Goal: Information Seeking & Learning: Learn about a topic

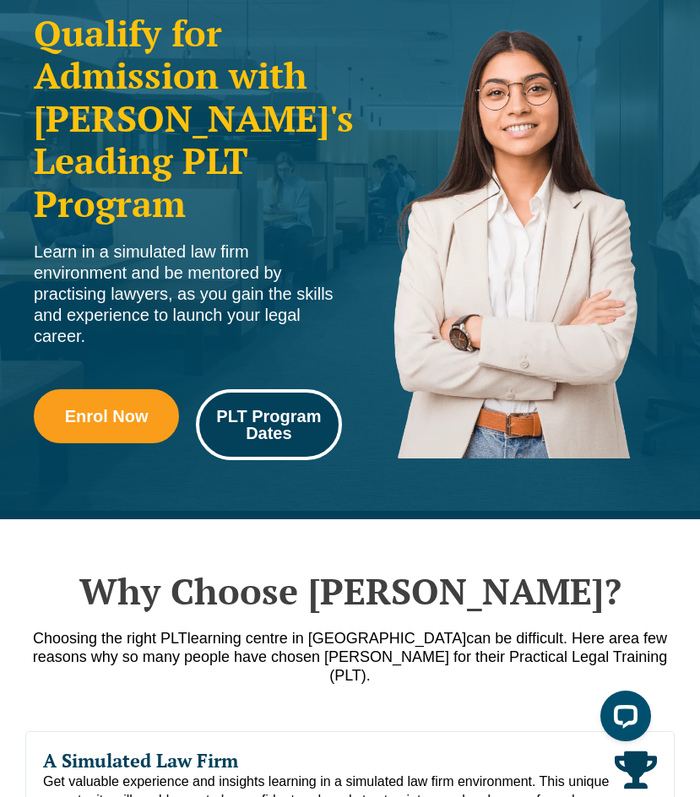
click at [248, 421] on span "PLT Program Dates" at bounding box center [269, 425] width 122 height 34
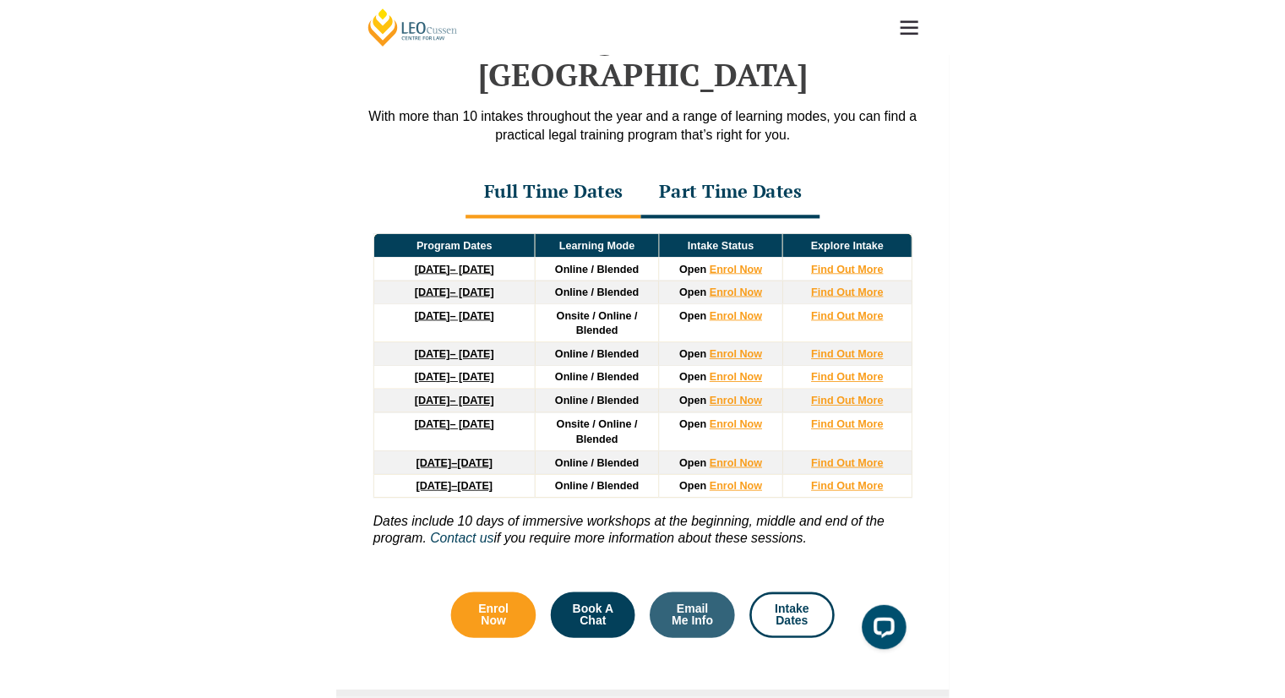
scroll to position [2182, 0]
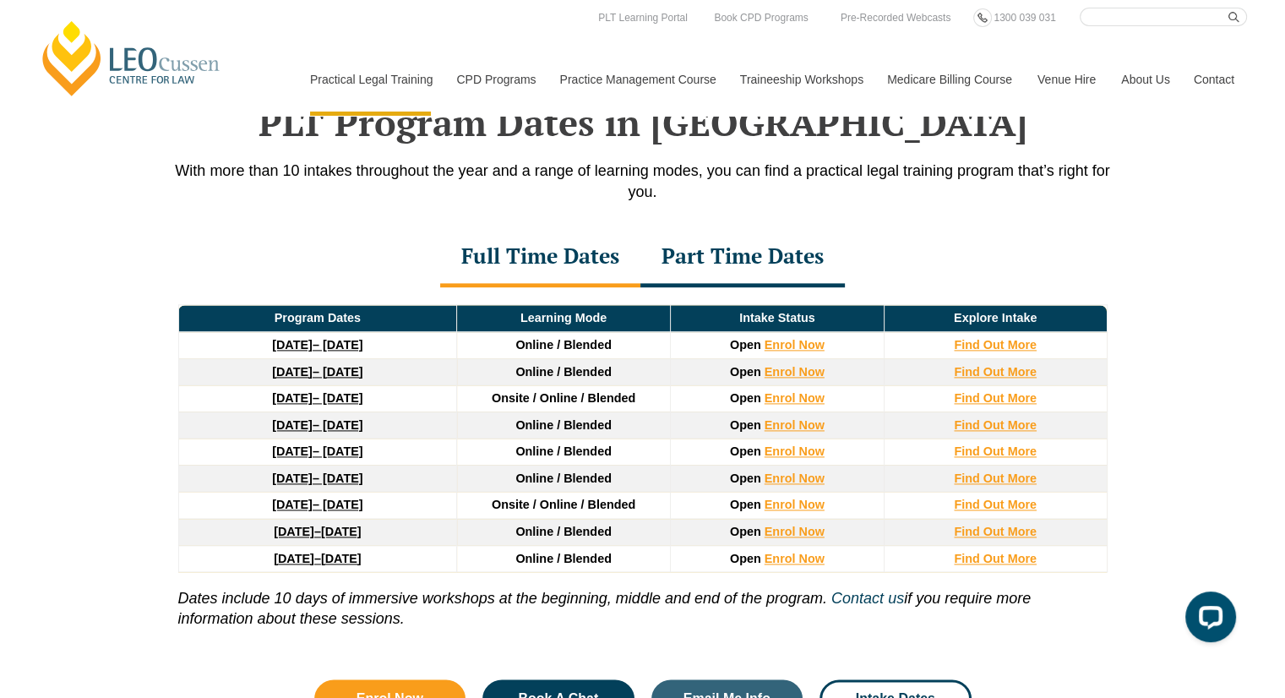
click at [319, 391] on link "27 January 2026 – 12 June 2026" at bounding box center [317, 398] width 90 height 14
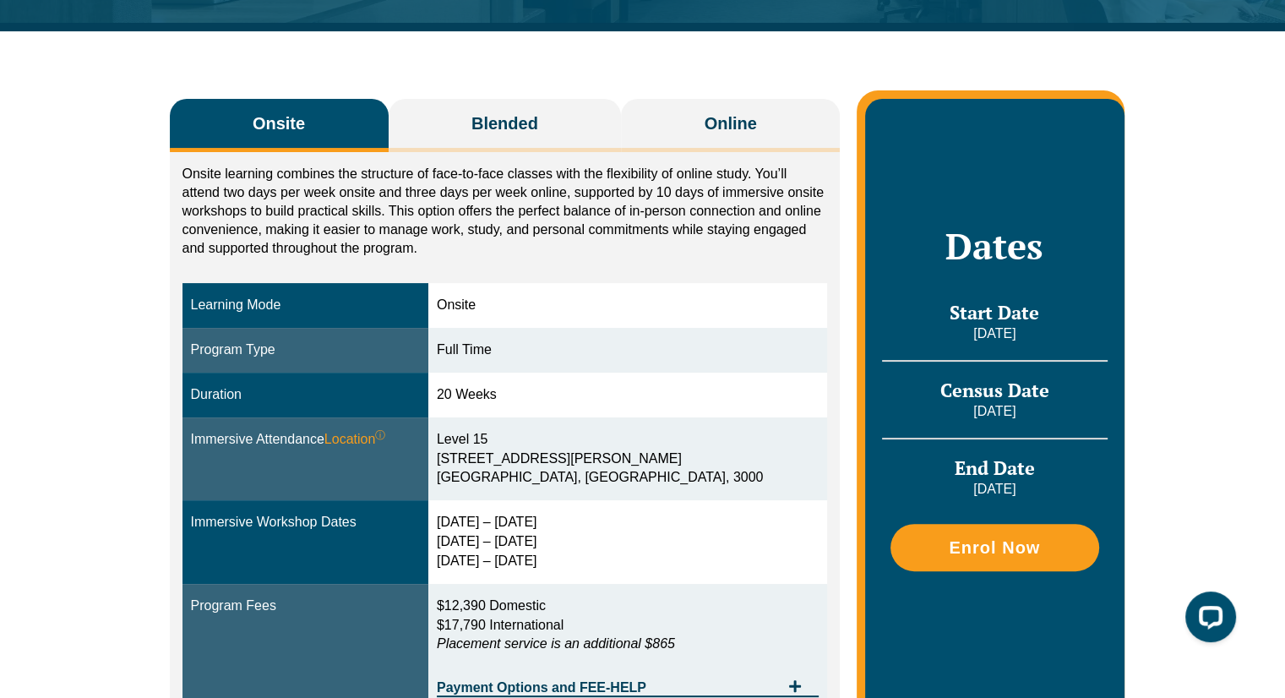
scroll to position [253, 0]
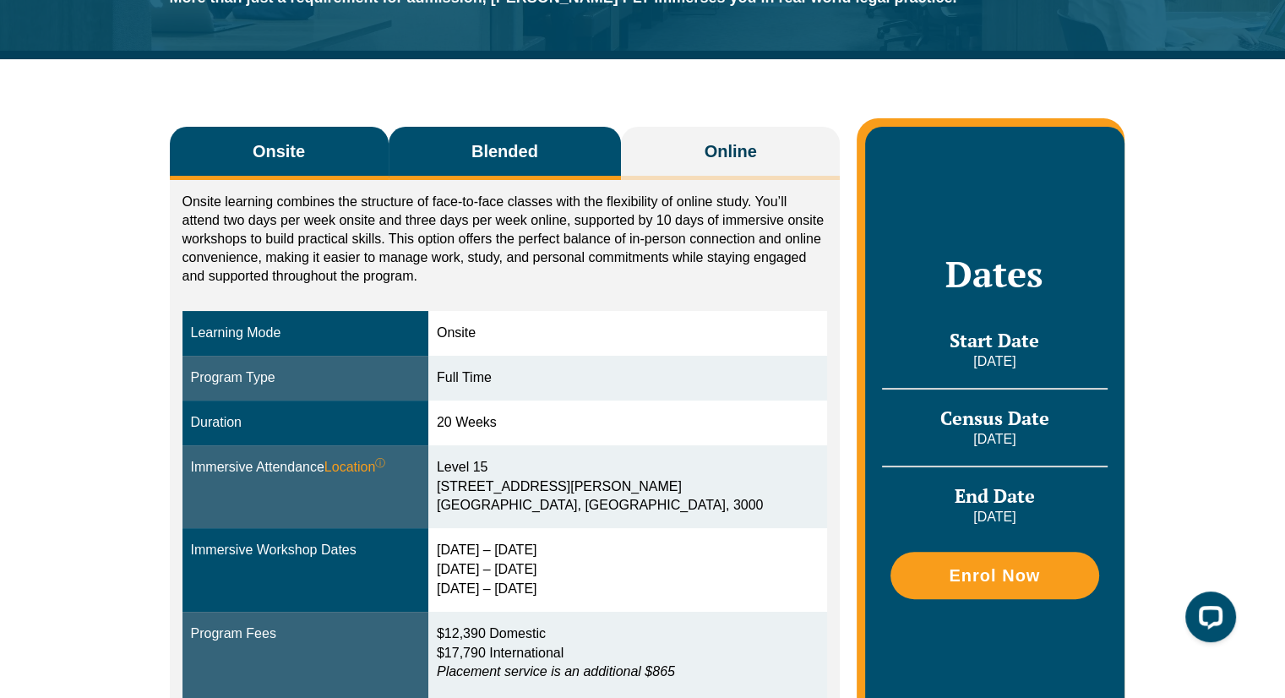
click at [436, 166] on button "Blended" at bounding box center [504, 153] width 233 height 53
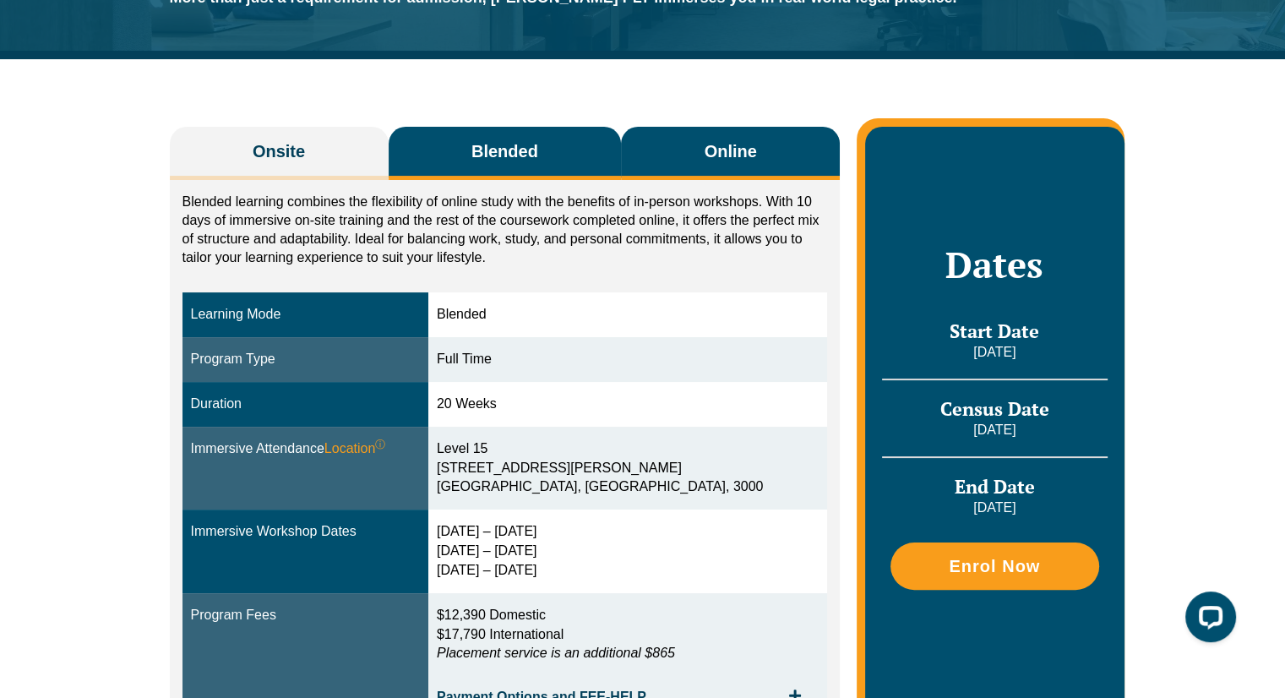
click at [687, 148] on button "Online" at bounding box center [730, 153] width 219 height 53
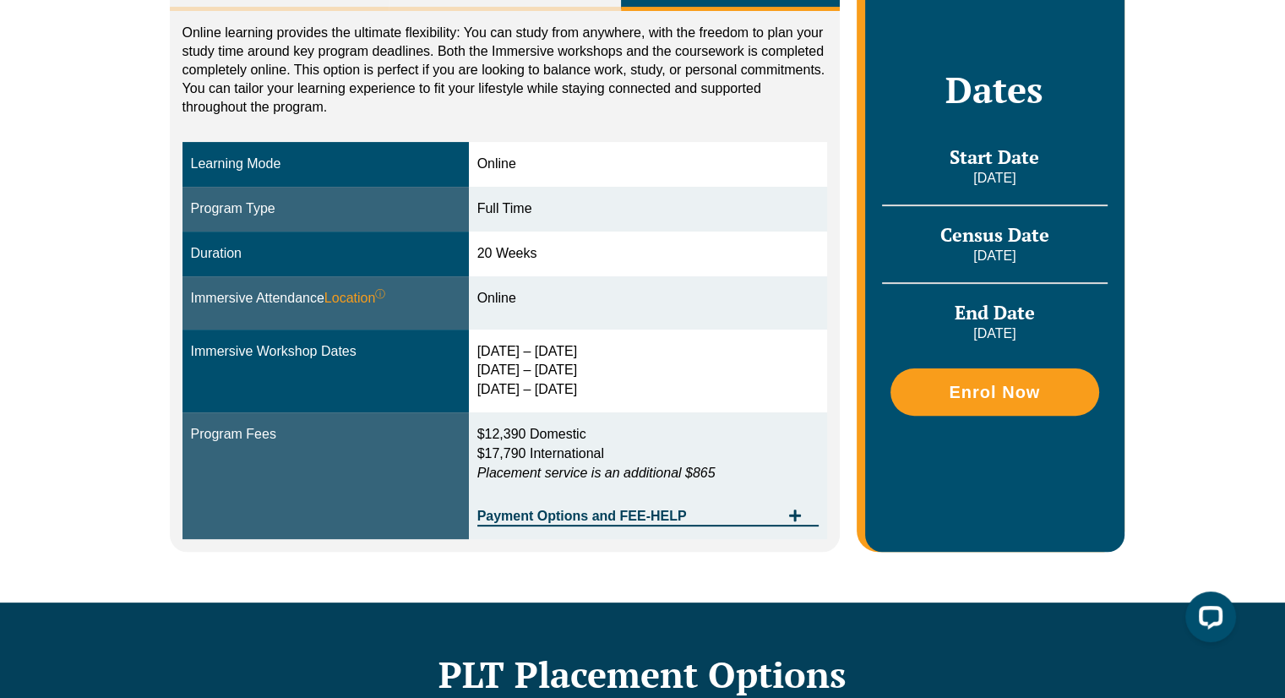
scroll to position [338, 0]
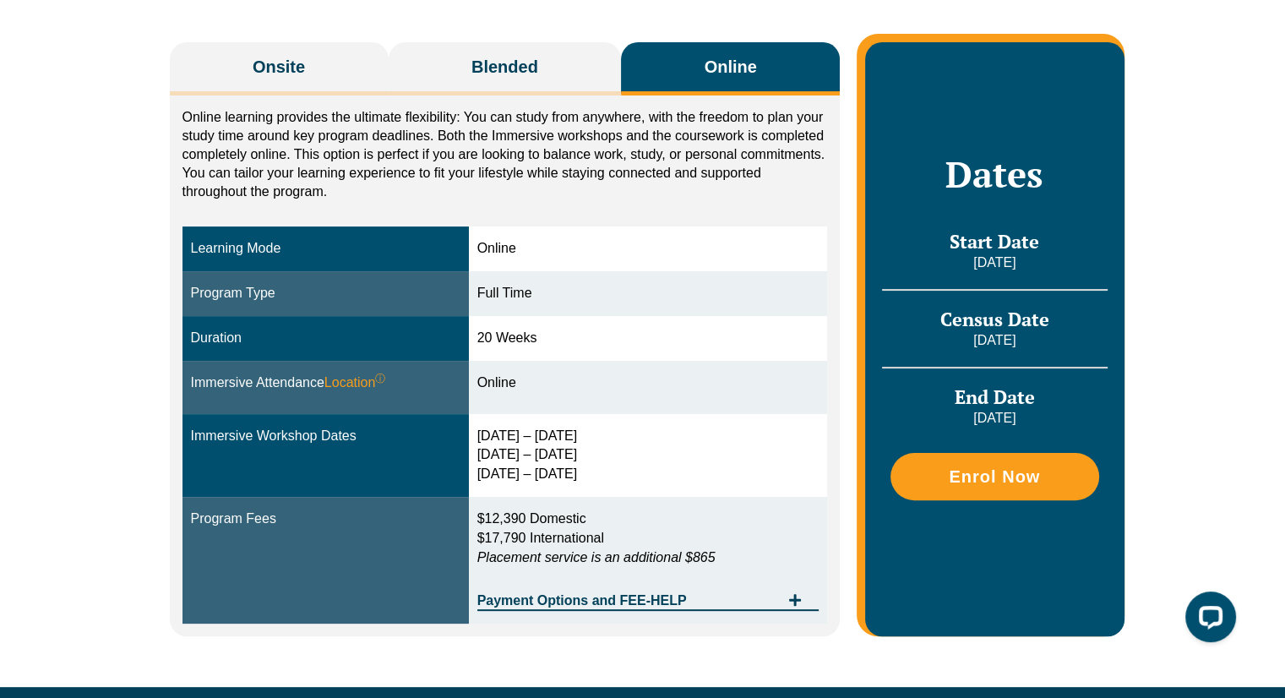
drag, startPoint x: 574, startPoint y: 474, endPoint x: 470, endPoint y: 441, distance: 109.0
click at [470, 441] on tr "Immersive Workshop Dates [DATE] – [DATE] [DATE] – [DATE] [DATE] – [DATE]" at bounding box center [504, 456] width 645 height 84
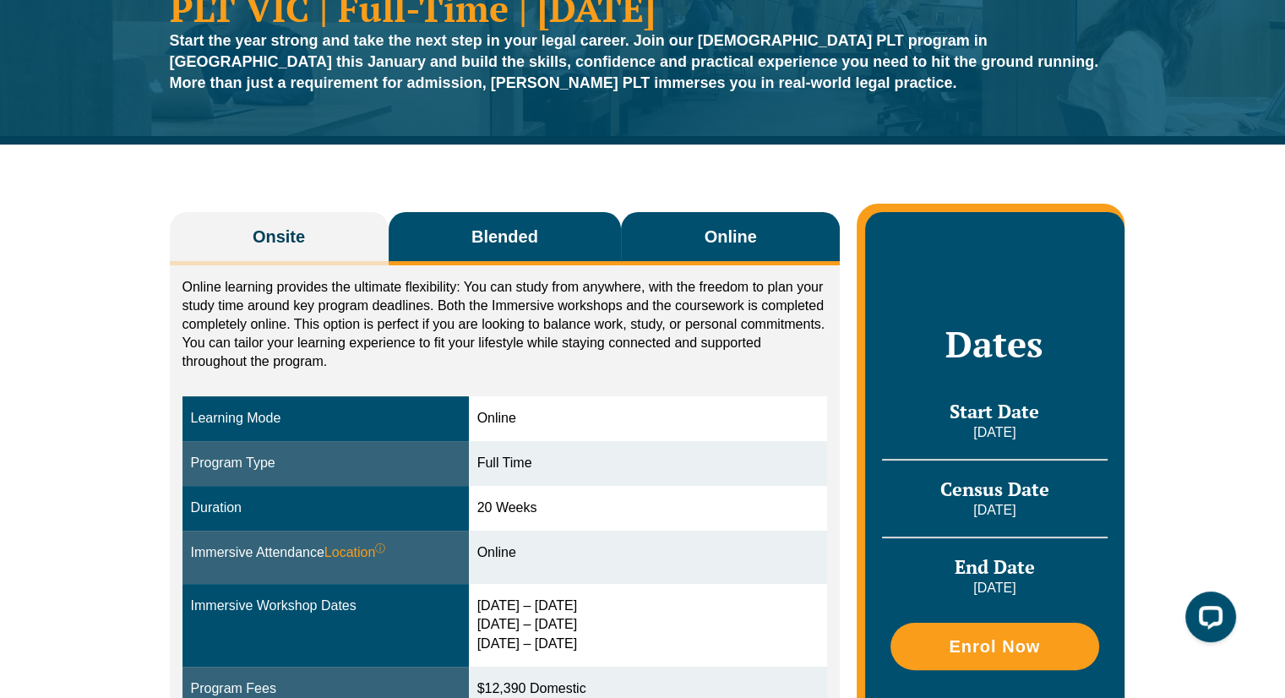
scroll to position [84, 0]
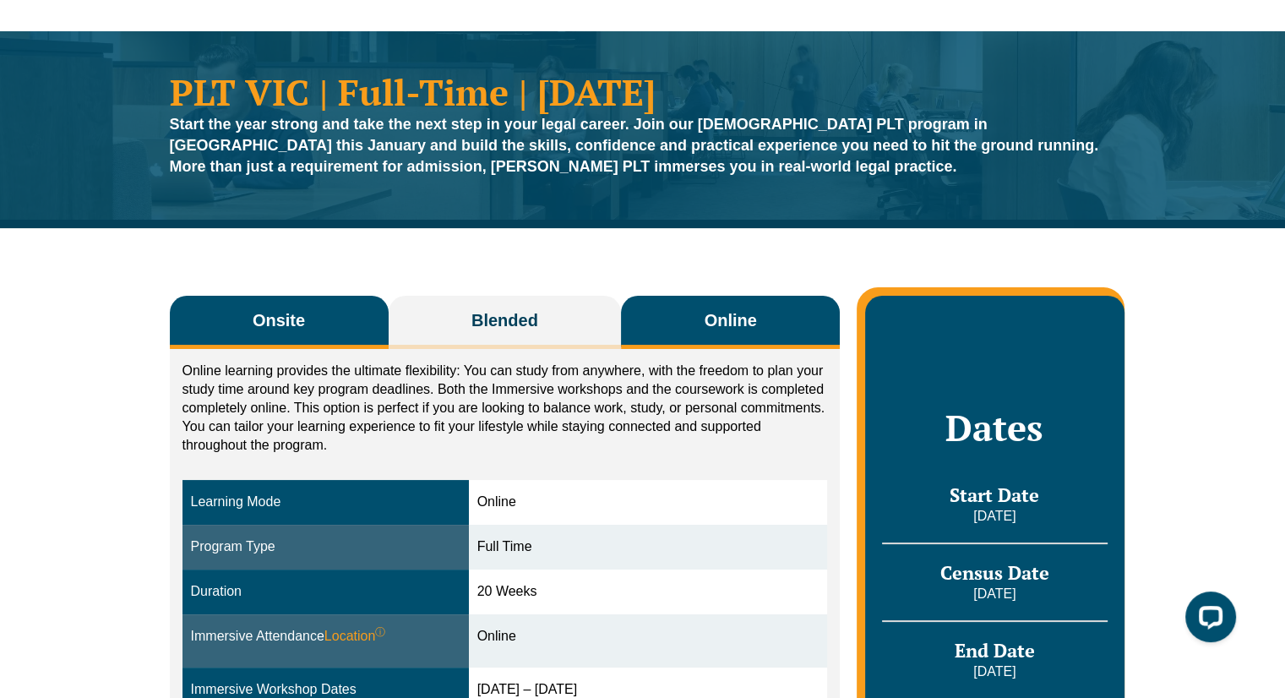
click at [338, 325] on button "Onsite" at bounding box center [279, 322] width 219 height 53
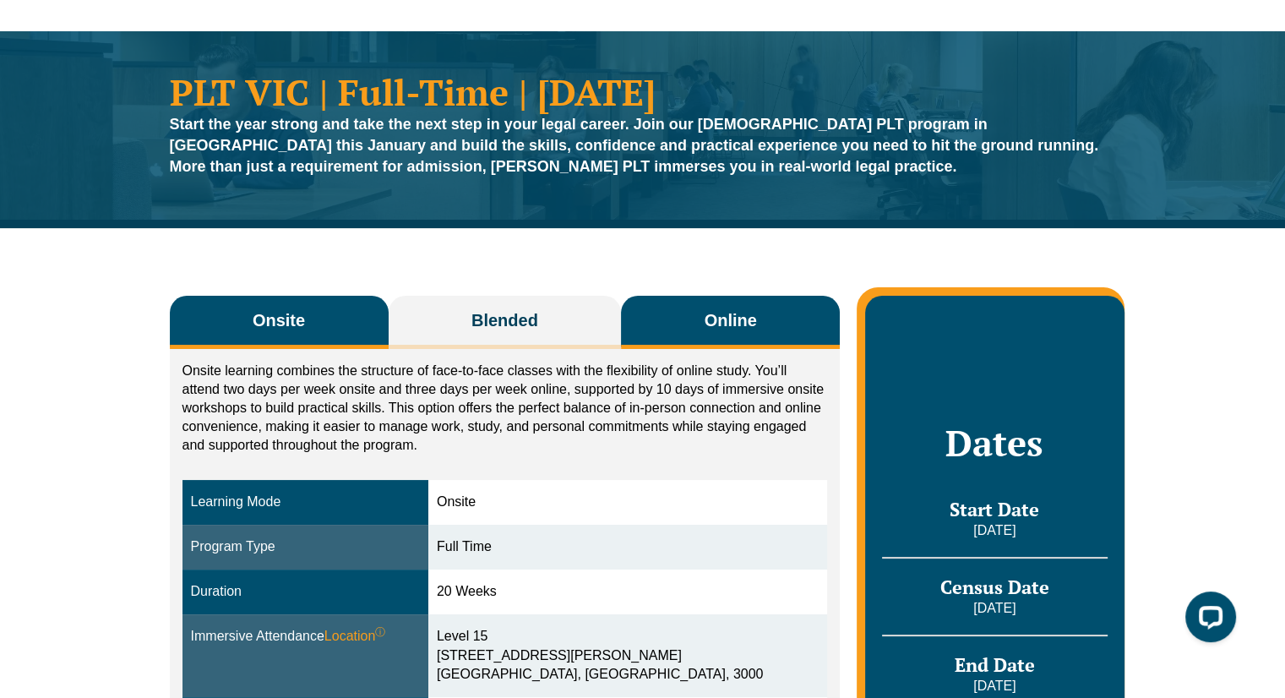
scroll to position [0, 0]
